Goal: Book appointment/travel/reservation

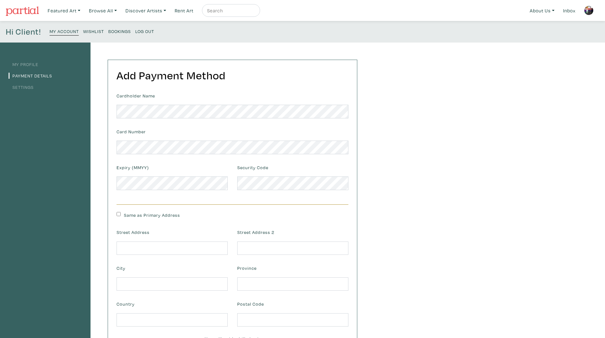
click at [436, 130] on div "My Profile Payment Details Settings Add Payment Method Cardholder Name Card Num…" at bounding box center [302, 215] width 605 height 345
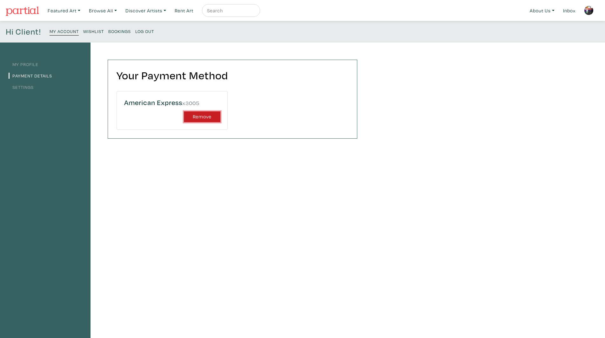
click at [200, 119] on button "Remove" at bounding box center [202, 117] width 37 height 11
click at [213, 116] on button "Remove" at bounding box center [202, 117] width 37 height 11
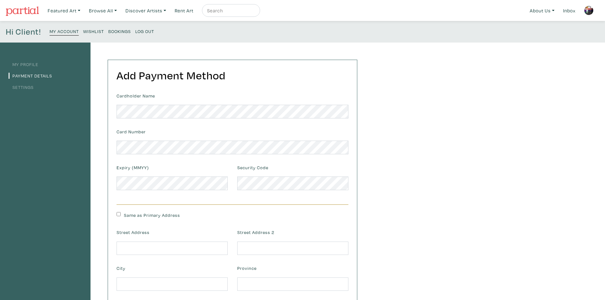
click at [37, 60] on li "My Profile" at bounding box center [45, 64] width 73 height 9
click at [31, 65] on link "My Profile" at bounding box center [24, 64] width 30 height 6
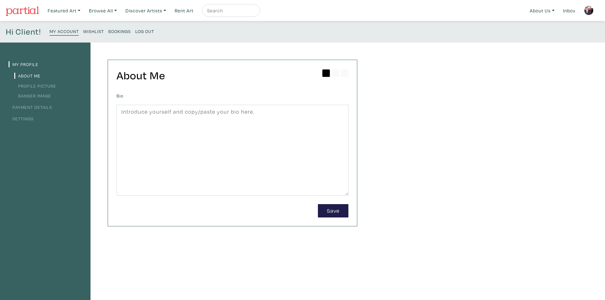
click at [88, 33] on small "Wishlist" at bounding box center [93, 31] width 21 height 6
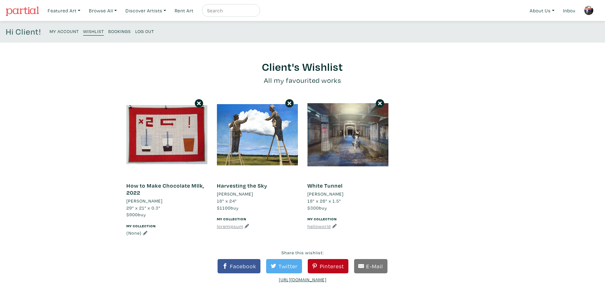
click at [117, 29] on small "Bookings" at bounding box center [119, 31] width 23 height 6
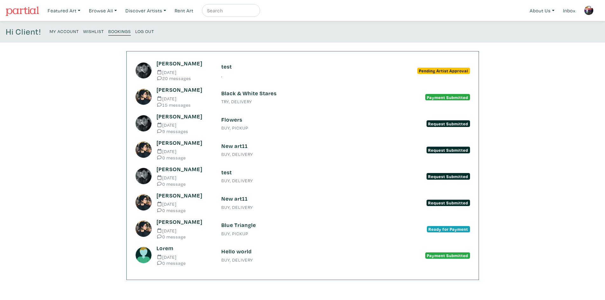
click at [167, 65] on h6 "Chris" at bounding box center [184, 63] width 55 height 7
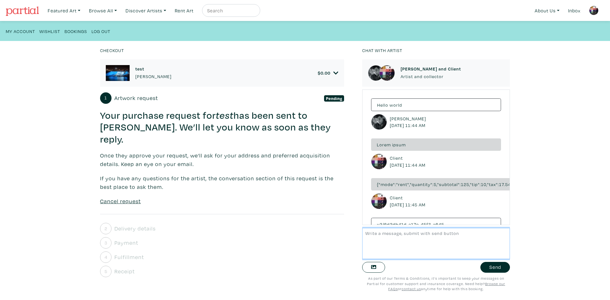
scroll to position [708, 0]
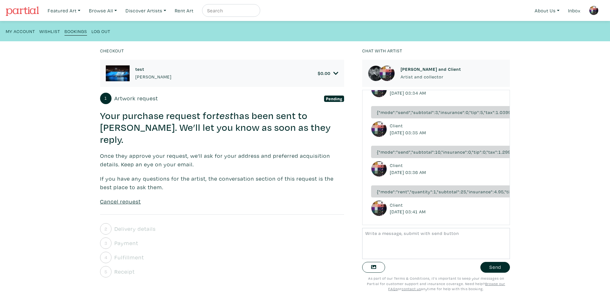
click at [137, 68] on h6 "test" at bounding box center [153, 68] width 36 height 5
click at [263, 139] on div "Your purchase request for test has been sent to [PERSON_NAME]. We’ll let you kn…" at bounding box center [222, 162] width 244 height 105
click at [301, 152] on p "Once they approve your request, we’ll ask for your address and preferred acquis…" at bounding box center [222, 160] width 244 height 17
